Goal: Check status: Check status

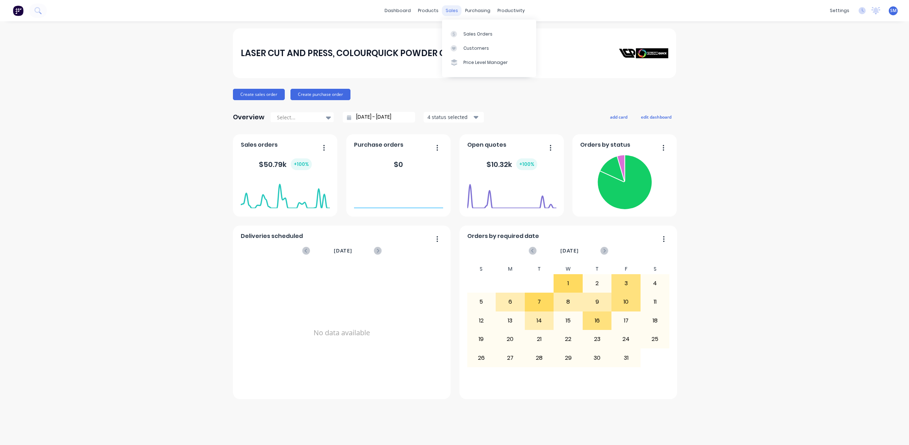
click at [450, 13] on div "sales" at bounding box center [452, 10] width 20 height 11
drag, startPoint x: 470, startPoint y: 35, endPoint x: 457, endPoint y: 35, distance: 12.4
click at [470, 35] on div "Sales Orders" at bounding box center [477, 34] width 29 height 6
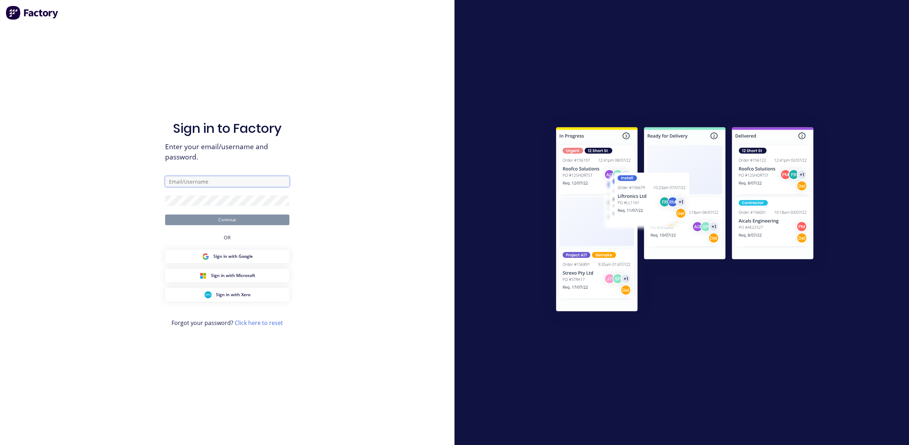
type input "[EMAIL_ADDRESS][DOMAIN_NAME]"
click at [226, 219] on button "Continue" at bounding box center [227, 219] width 124 height 11
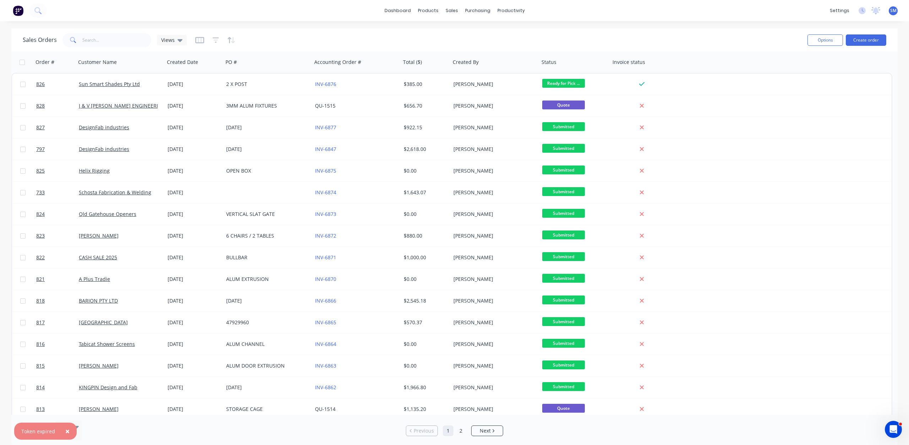
click at [65, 431] on span "×" at bounding box center [67, 431] width 4 height 10
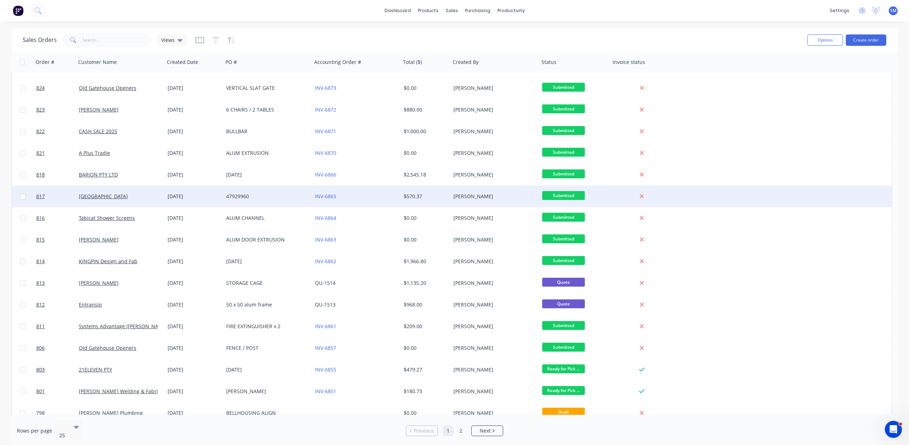
scroll to position [142, 0]
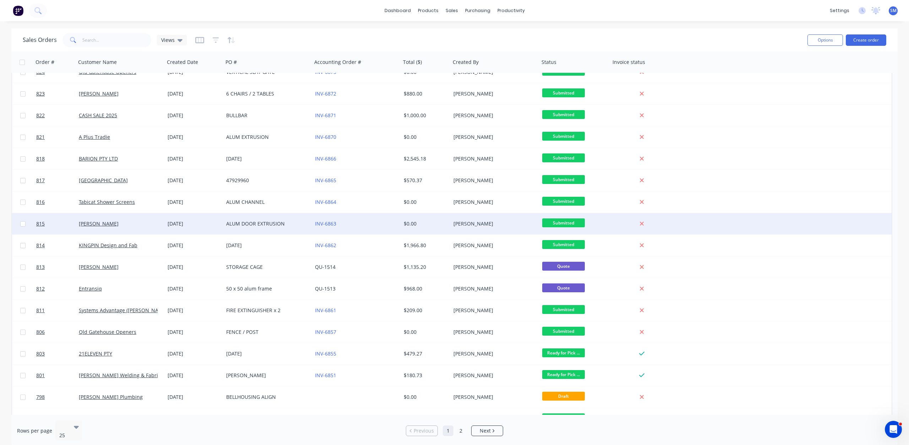
click at [141, 225] on div "[PERSON_NAME]" at bounding box center [118, 223] width 79 height 7
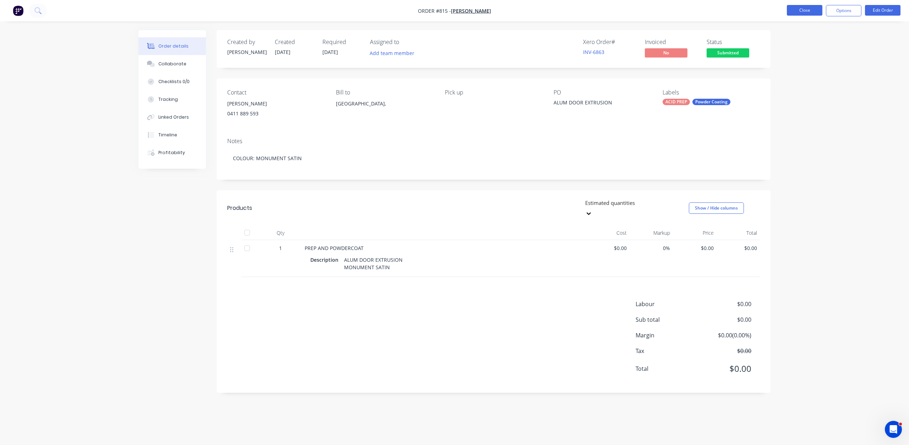
click at [790, 11] on button "Close" at bounding box center [804, 10] width 35 height 11
